Goal: Find specific page/section: Find specific page/section

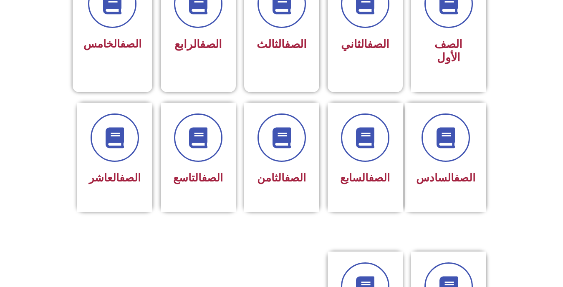
scroll to position [267, 0]
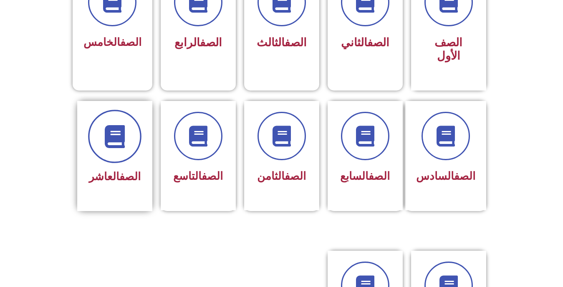
click at [128, 131] on span at bounding box center [114, 136] width 53 height 53
click at [140, 132] on div at bounding box center [114, 136] width 53 height 48
click at [109, 131] on icon at bounding box center [114, 136] width 23 height 23
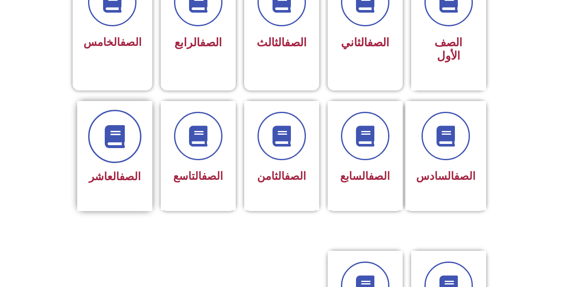
click at [118, 125] on icon at bounding box center [114, 136] width 23 height 23
click at [120, 133] on icon at bounding box center [114, 136] width 23 height 23
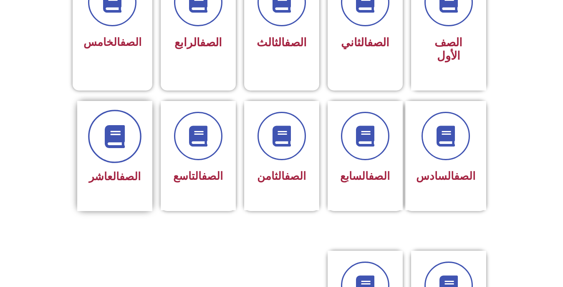
click at [120, 133] on icon at bounding box center [114, 136] width 23 height 23
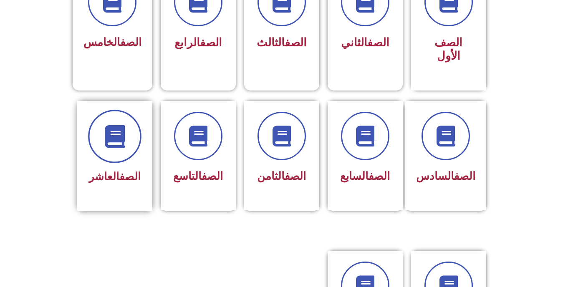
click at [120, 133] on icon at bounding box center [114, 136] width 23 height 23
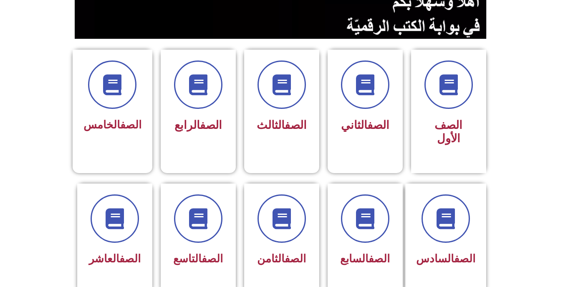
scroll to position [183, 0]
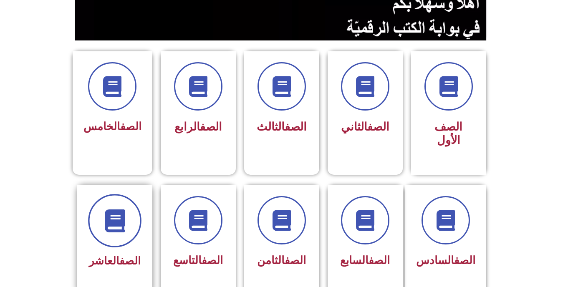
click at [116, 209] on icon at bounding box center [114, 220] width 23 height 23
click at [129, 254] on link "الصف" at bounding box center [129, 260] width 21 height 13
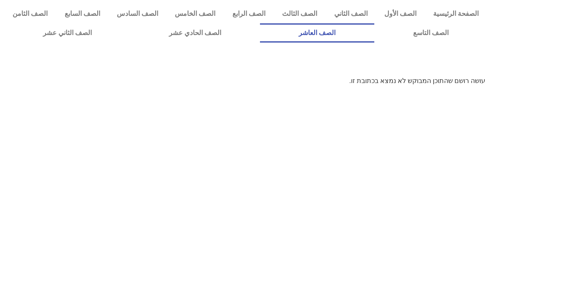
click at [374, 37] on link "الصف العاشر" at bounding box center [317, 32] width 114 height 19
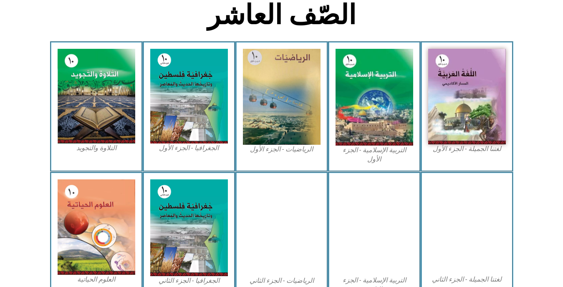
scroll to position [221, 0]
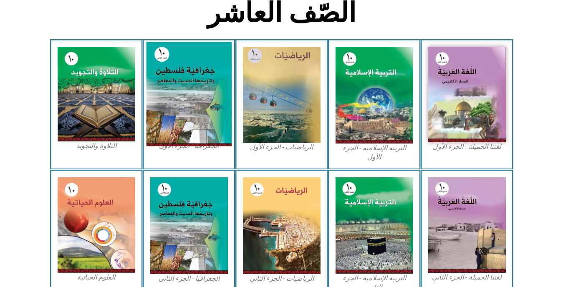
click at [181, 111] on img at bounding box center [189, 94] width 86 height 104
click at [191, 102] on img at bounding box center [189, 94] width 86 height 104
click at [196, 127] on img at bounding box center [189, 94] width 86 height 104
click at [197, 104] on img at bounding box center [189, 94] width 86 height 104
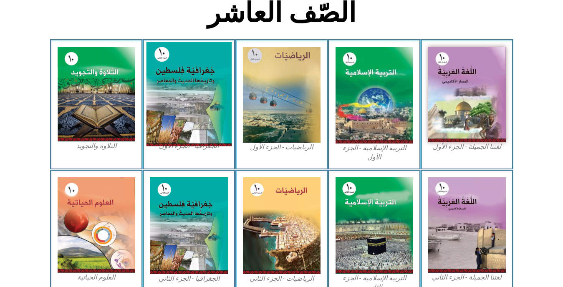
click at [179, 66] on img at bounding box center [189, 94] width 86 height 104
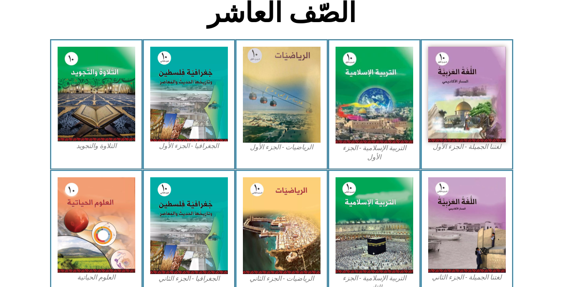
click at [192, 145] on figcaption "الجغرافيا - الجزء الأول​" at bounding box center [189, 145] width 78 height 9
click at [210, 151] on div "الجغرافيا - الجزء الأول​" at bounding box center [189, 104] width 93 height 130
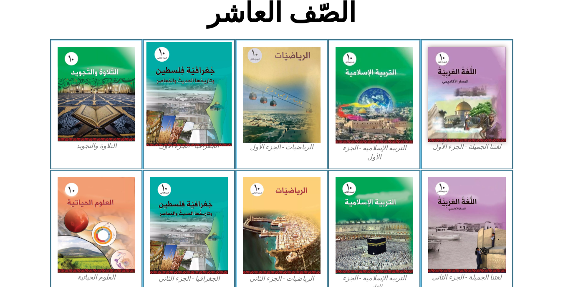
click at [199, 120] on img at bounding box center [189, 94] width 86 height 104
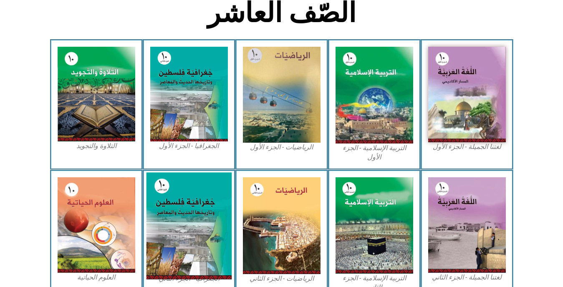
click at [212, 202] on img at bounding box center [189, 225] width 86 height 107
click at [206, 212] on img at bounding box center [189, 225] width 86 height 107
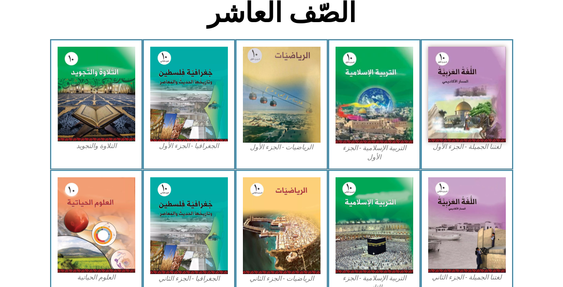
click at [183, 159] on div "الجغرافيا - الجزء الأول​" at bounding box center [189, 104] width 93 height 130
click at [183, 158] on div "الجغرافيا - الجزء الأول​" at bounding box center [189, 104] width 93 height 130
click at [181, 147] on figcaption "الجغرافيا - الجزء الأول​" at bounding box center [189, 145] width 78 height 9
click at [181, 148] on figcaption "الجغرافيا - الجزء الأول​" at bounding box center [189, 145] width 78 height 9
click at [182, 147] on figcaption "الجغرافيا - الجزء الأول​" at bounding box center [189, 145] width 78 height 9
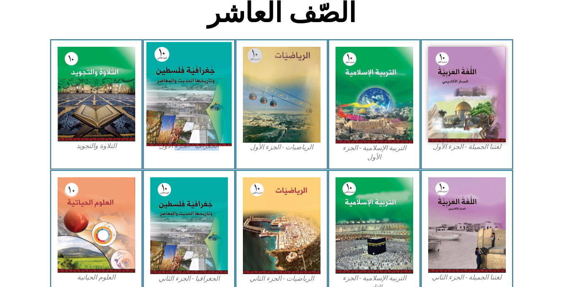
drag, startPoint x: 182, startPoint y: 147, endPoint x: 182, endPoint y: 95, distance: 52.1
click at [182, 95] on figure "الجغرافيا - الجزء الأول​" at bounding box center [189, 99] width 78 height 104
click at [182, 95] on img at bounding box center [189, 94] width 86 height 104
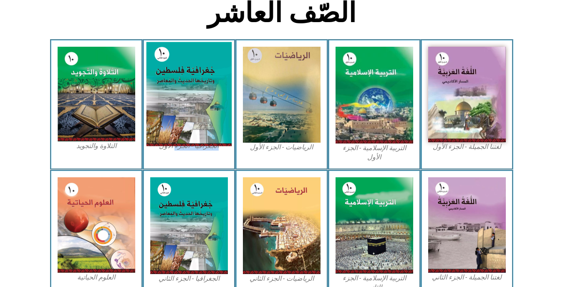
click at [182, 95] on img at bounding box center [189, 94] width 86 height 104
click at [194, 130] on img at bounding box center [189, 94] width 86 height 104
drag, startPoint x: 194, startPoint y: 130, endPoint x: 186, endPoint y: 121, distance: 11.8
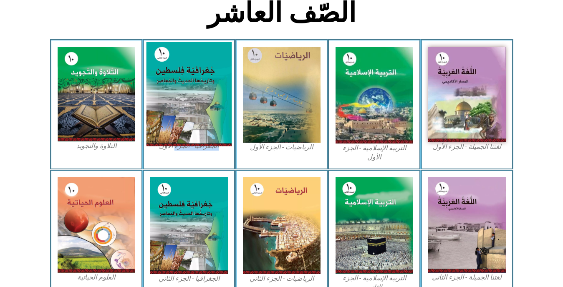
click at [186, 121] on img at bounding box center [189, 94] width 86 height 104
click at [170, 114] on img at bounding box center [189, 94] width 86 height 104
click at [195, 58] on img at bounding box center [189, 94] width 86 height 104
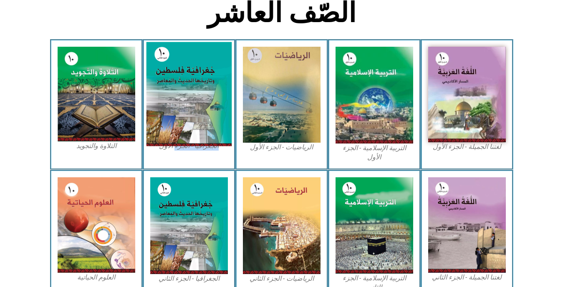
click at [195, 58] on img at bounding box center [189, 94] width 86 height 104
click at [150, 65] on img at bounding box center [189, 94] width 86 height 104
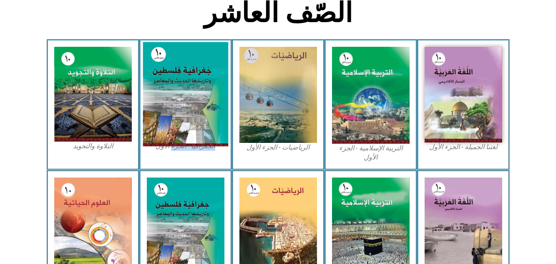
click at [180, 78] on img at bounding box center [186, 94] width 86 height 104
click at [178, 107] on img at bounding box center [186, 94] width 86 height 104
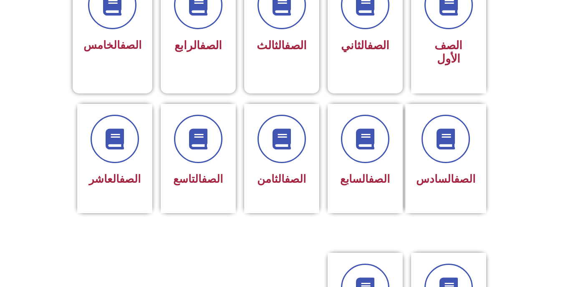
scroll to position [260, 0]
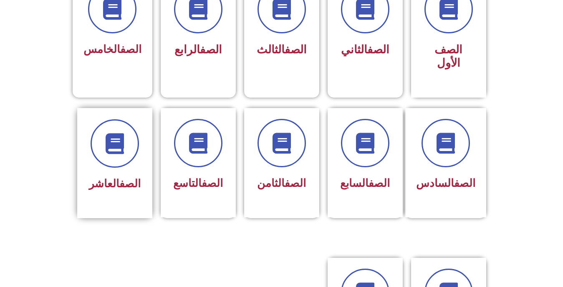
click at [126, 177] on link "الصف" at bounding box center [129, 183] width 21 height 13
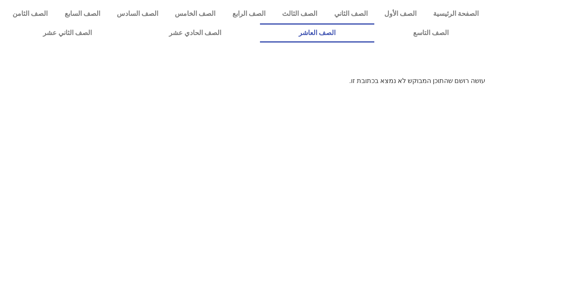
click at [374, 30] on link "الصف العاشر" at bounding box center [317, 32] width 114 height 19
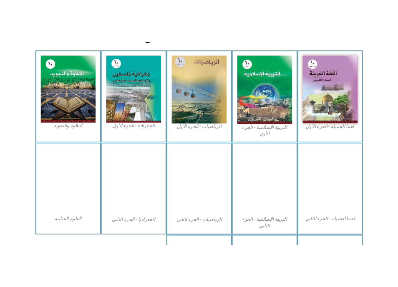
scroll to position [249, 0]
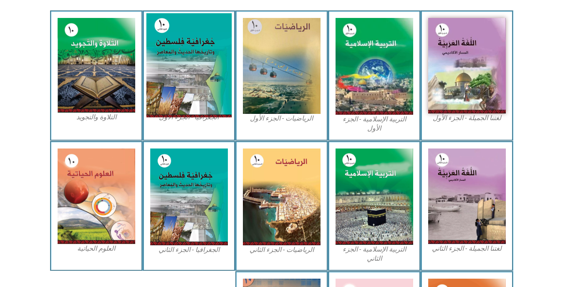
click at [212, 68] on img at bounding box center [189, 65] width 86 height 104
click at [204, 87] on img at bounding box center [189, 65] width 86 height 104
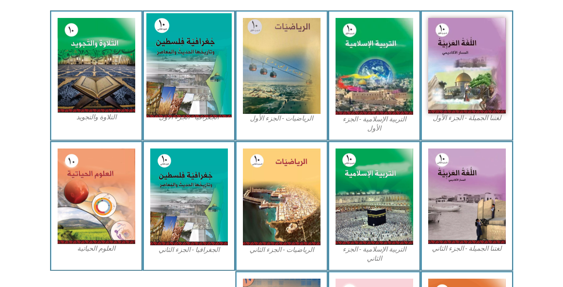
click at [204, 87] on img at bounding box center [189, 65] width 86 height 104
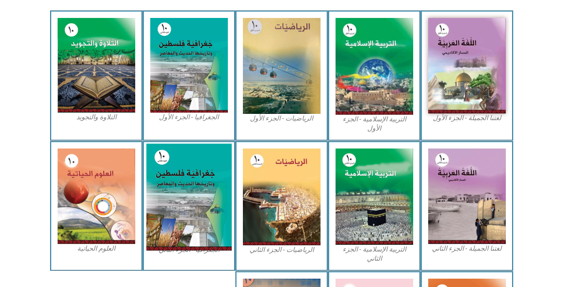
click at [198, 187] on img at bounding box center [189, 196] width 86 height 107
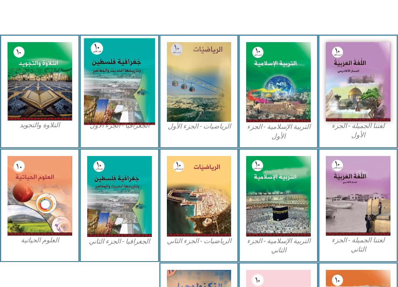
click at [90, 100] on img at bounding box center [119, 81] width 71 height 87
